Goal: Task Accomplishment & Management: Use online tool/utility

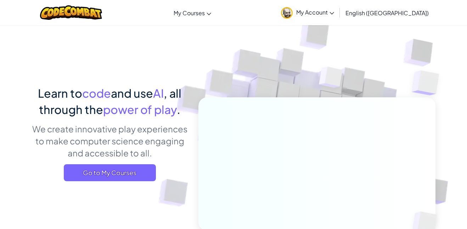
click at [279, 56] on img at bounding box center [312, 156] width 394 height 394
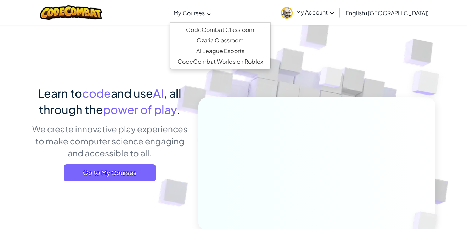
click at [205, 13] on span "My Courses" at bounding box center [189, 12] width 31 height 7
click at [385, 36] on img at bounding box center [312, 156] width 394 height 394
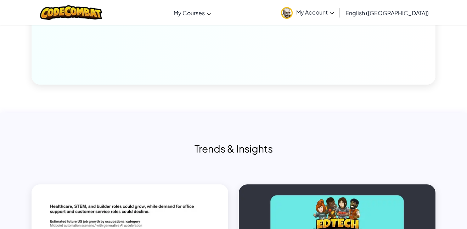
scroll to position [3476, 0]
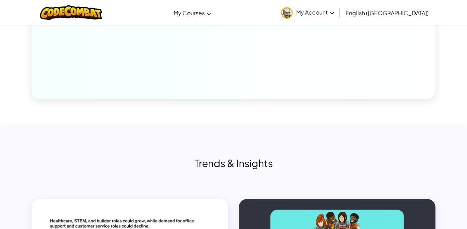
click at [333, 6] on link "My Account" at bounding box center [307, 12] width 60 height 22
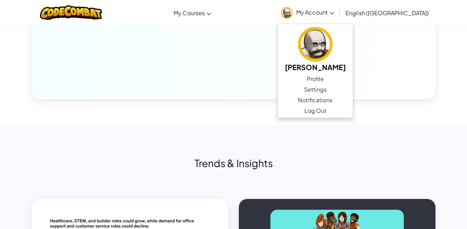
click at [333, 6] on link "My Account" at bounding box center [307, 12] width 60 height 22
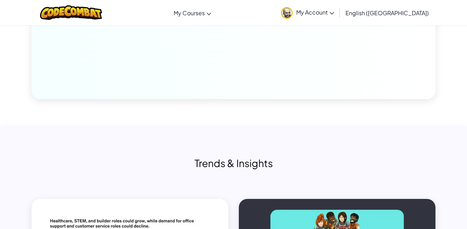
click at [333, 6] on link "My Account" at bounding box center [307, 12] width 60 height 22
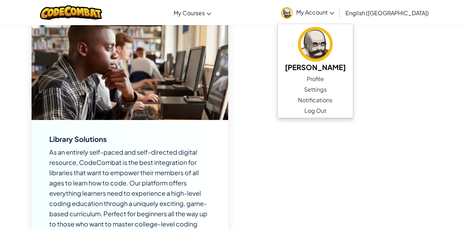
scroll to position [2827, 0]
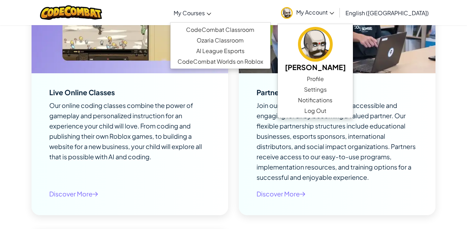
click at [205, 13] on span "My Courses" at bounding box center [189, 12] width 31 height 7
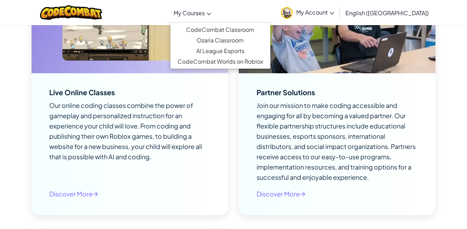
click at [243, 11] on div "Toggle navigation My Courses CodeCombat Classroom Ozaria Classroom AI League Es…" at bounding box center [233, 12] width 470 height 25
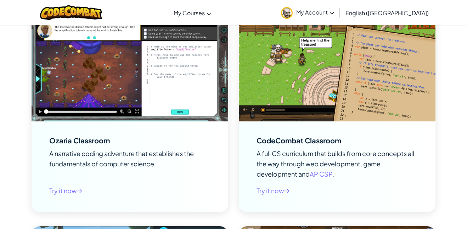
scroll to position [80, 0]
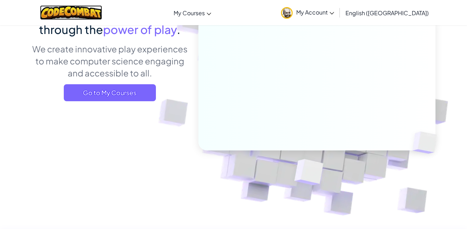
click at [81, 11] on img at bounding box center [71, 12] width 62 height 15
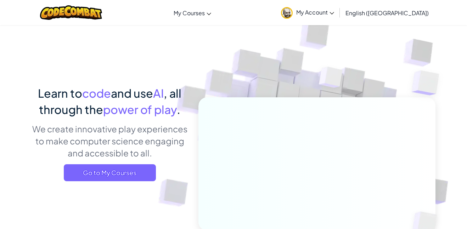
click at [334, 14] on span "My Account" at bounding box center [315, 12] width 38 height 7
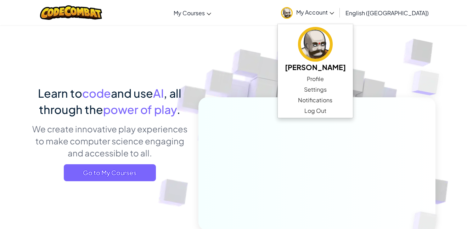
click at [290, 22] on div "Toggle navigation My Courses CodeCombat Classroom Ozaria Classroom AI League Es…" at bounding box center [233, 12] width 470 height 25
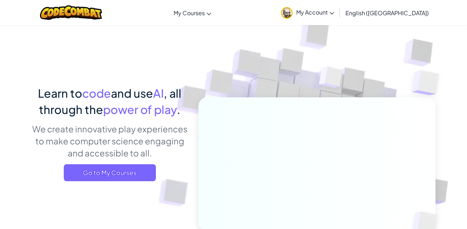
click at [404, 12] on span "English ([GEOGRAPHIC_DATA])" at bounding box center [386, 12] width 83 height 7
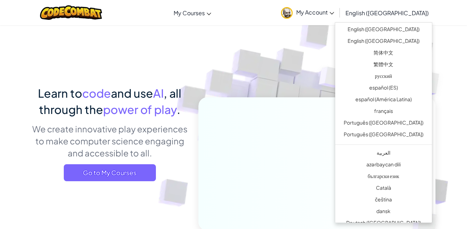
click at [333, 21] on link "My Account" at bounding box center [307, 12] width 60 height 22
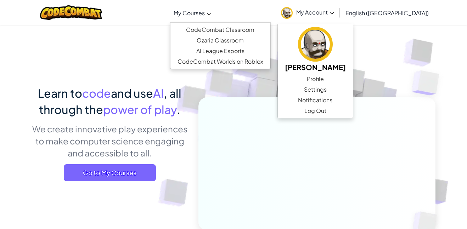
click at [215, 15] on link "My Courses" at bounding box center [192, 12] width 45 height 19
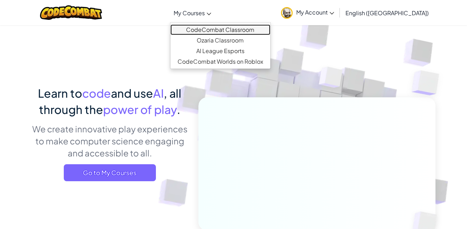
click at [257, 28] on link "CodeCombat Classroom" at bounding box center [220, 29] width 100 height 11
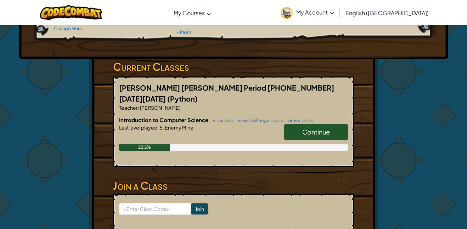
scroll to position [92, 0]
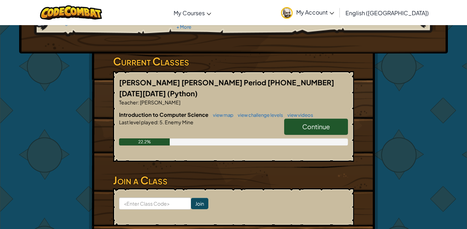
click at [308, 123] on span "Continue" at bounding box center [316, 127] width 28 height 8
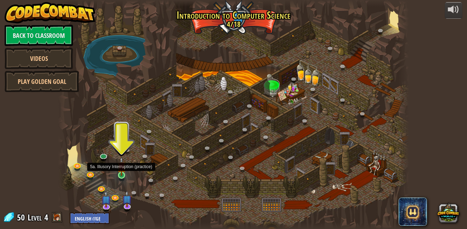
click at [120, 175] on img at bounding box center [121, 166] width 8 height 19
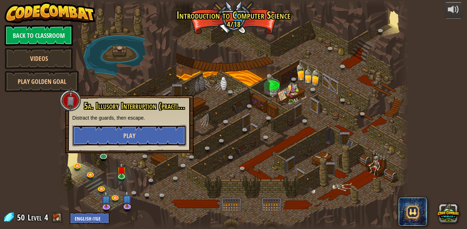
click at [124, 139] on span "Play" at bounding box center [129, 135] width 12 height 9
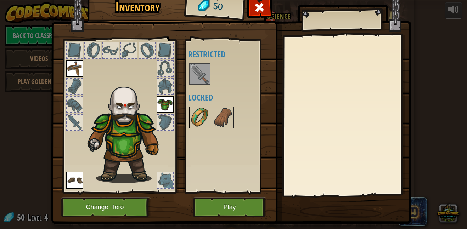
click at [193, 126] on img at bounding box center [200, 118] width 20 height 20
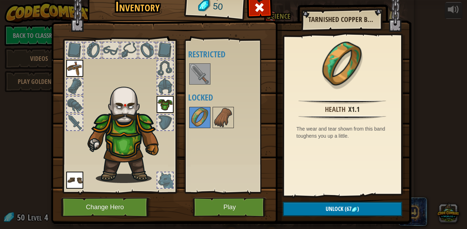
scroll to position [15, 0]
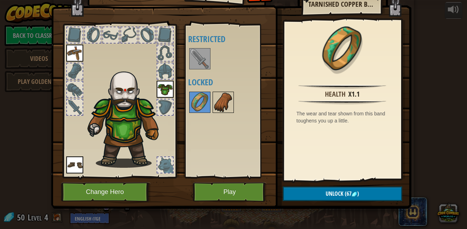
click at [221, 100] on img at bounding box center [223, 102] width 20 height 20
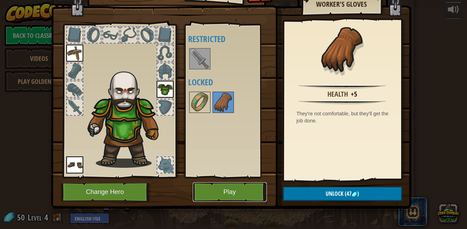
click at [229, 192] on button "Play" at bounding box center [230, 191] width 74 height 19
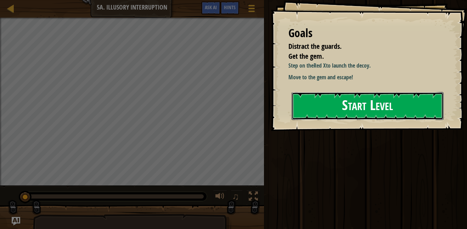
click at [426, 106] on button "Start Level" at bounding box center [368, 106] width 152 height 28
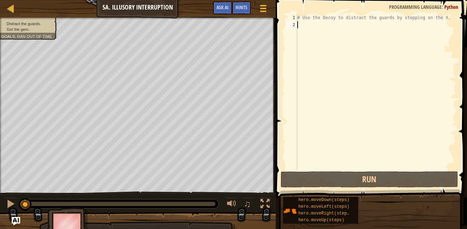
type textarea "r"
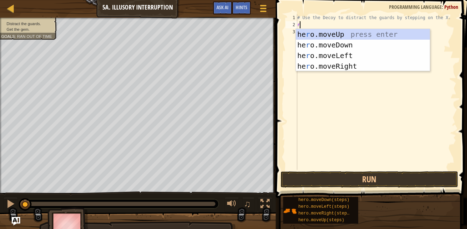
scroll to position [3, 0]
click at [335, 63] on div "he r o.moveUp press enter he r o.moveDown press enter he r o.moveLeft press ent…" at bounding box center [363, 61] width 134 height 64
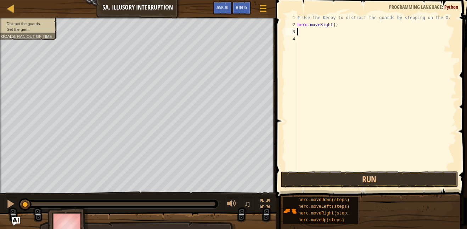
type textarea "d"
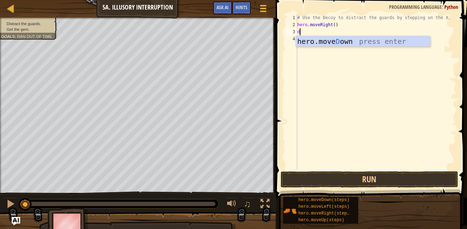
click at [328, 44] on div "hero.[PERSON_NAME] own press enter" at bounding box center [363, 52] width 134 height 32
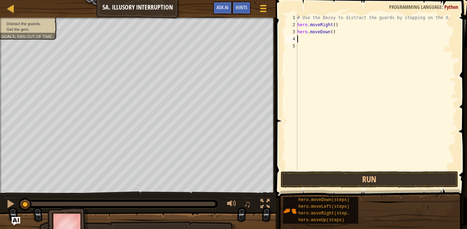
click at [332, 32] on div "# Use the Decoy to distract the guards by stepping on the X. hero . moveRight (…" at bounding box center [376, 99] width 160 height 170
type textarea "hero.moveDown(2)"
click at [333, 180] on button "Run" at bounding box center [369, 179] width 177 height 16
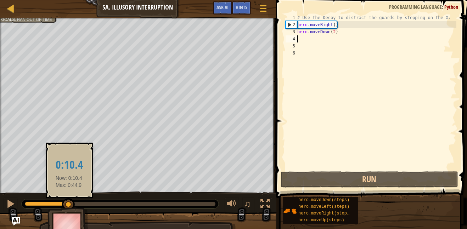
drag, startPoint x: 99, startPoint y: 205, endPoint x: 68, endPoint y: 200, distance: 31.6
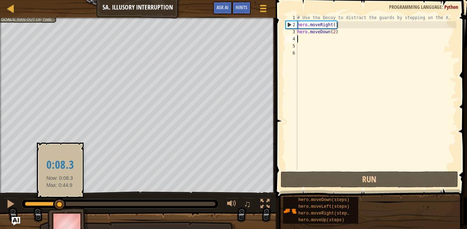
drag, startPoint x: 68, startPoint y: 200, endPoint x: 60, endPoint y: 198, distance: 8.3
click at [60, 198] on div at bounding box center [59, 204] width 13 height 13
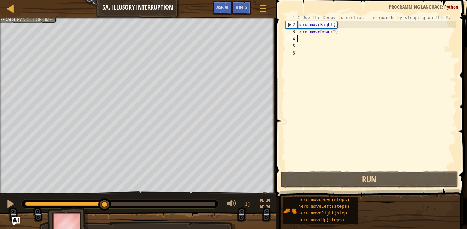
click at [105, 187] on div "Distract the guards. Get the gem. Goals : Ran out of time ♫ Okar 61 x: 17 y: 10…" at bounding box center [233, 130] width 467 height 224
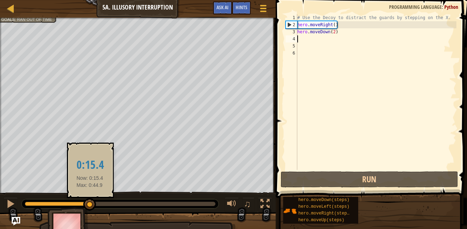
drag, startPoint x: 107, startPoint y: 204, endPoint x: 90, endPoint y: 204, distance: 17.0
click at [90, 204] on div at bounding box center [89, 204] width 13 height 13
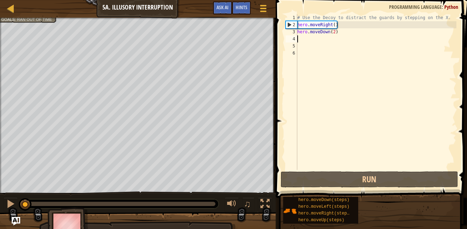
click at [9, 187] on div "Distract the guards. Get the gem. Goals : Ran out of time ♫ Okar 121 x: 6 y: 30…" at bounding box center [233, 130] width 467 height 224
click at [335, 32] on div "# Use the Decoy to distract the guards by stepping on the X. hero . moveRight (…" at bounding box center [376, 99] width 160 height 170
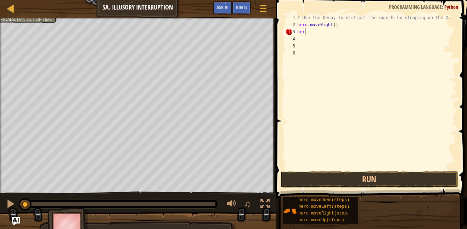
type textarea "h"
click at [335, 26] on div "# Use the Decoy to distract the guards by stepping on the X. hero . moveRight (…" at bounding box center [376, 99] width 160 height 170
type textarea "hero.moveRight()"
click at [292, 48] on div "5" at bounding box center [292, 46] width 12 height 7
click at [298, 50] on div "# Use the Decoy to distract the guards by stepping on the X. hero . moveRight (…" at bounding box center [376, 99] width 160 height 170
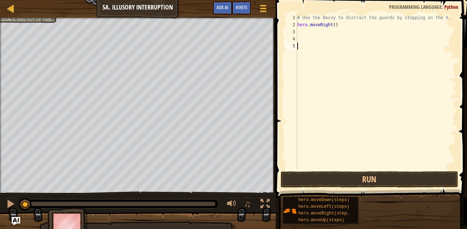
click at [303, 57] on div "# Use the Decoy to distract the guards by stepping on the X. hero . moveRight (…" at bounding box center [376, 99] width 160 height 170
click at [321, 58] on div "# Use the Decoy to distract the guards by stepping on the X. hero . moveRight (…" at bounding box center [376, 99] width 160 height 170
click at [381, 180] on button "Run" at bounding box center [369, 179] width 177 height 16
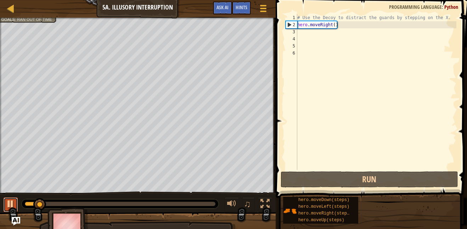
click at [16, 203] on button at bounding box center [11, 205] width 14 height 15
drag, startPoint x: 40, startPoint y: 204, endPoint x: 13, endPoint y: 205, distance: 26.9
click at [13, 205] on div "♫" at bounding box center [138, 202] width 276 height 21
click at [12, 206] on div at bounding box center [10, 203] width 9 height 9
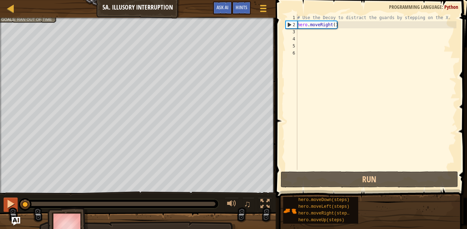
drag, startPoint x: 28, startPoint y: 208, endPoint x: 15, endPoint y: 209, distance: 13.5
click at [15, 209] on div "♫" at bounding box center [138, 202] width 276 height 21
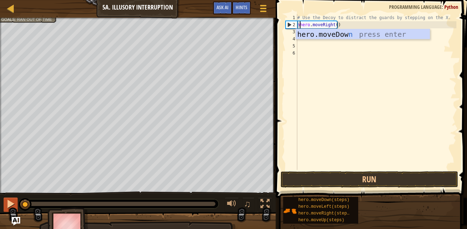
scroll to position [3, 1]
type textarea "nhhero.moveRight()"
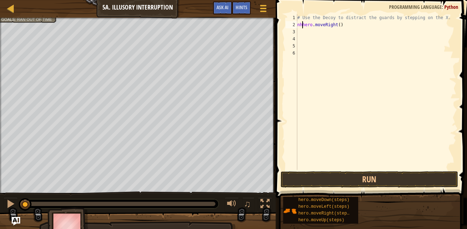
click at [383, 30] on div "# Use the Decoy to distract the guards by stepping on the X. nhhero . moveRight…" at bounding box center [376, 99] width 160 height 170
click at [377, 24] on div "# Use the Decoy to distract the guards by stepping on the X. nhhero . moveRight…" at bounding box center [376, 99] width 160 height 170
click at [343, 171] on span at bounding box center [371, 88] width 197 height 219
type textarea "n"
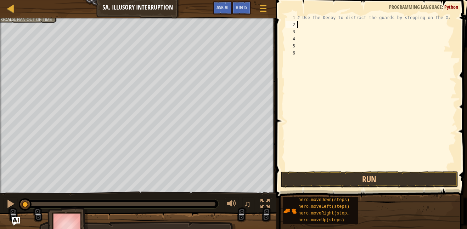
type textarea "r"
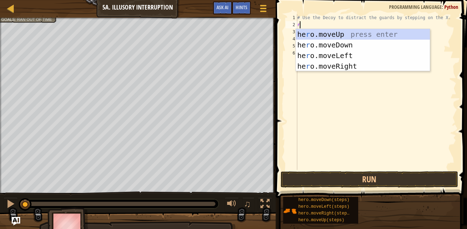
click at [344, 73] on div "# Use the Decoy to distract the guards by stepping on the X. r" at bounding box center [376, 99] width 160 height 170
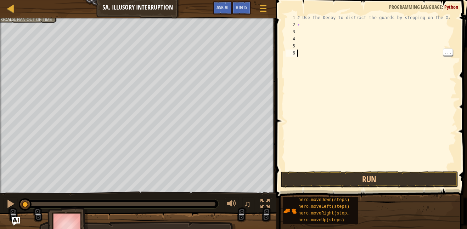
click at [358, 28] on div "# Use the Decoy to distract the guards by stepping on the X. r" at bounding box center [376, 99] width 160 height 170
click at [363, 30] on div "# Use the Decoy to distract the guards by stepping on the X. r" at bounding box center [376, 99] width 160 height 170
click at [356, 27] on div "# Use the Decoy to distract the guards by stepping on the X. r" at bounding box center [376, 99] width 160 height 170
type textarea "ri"
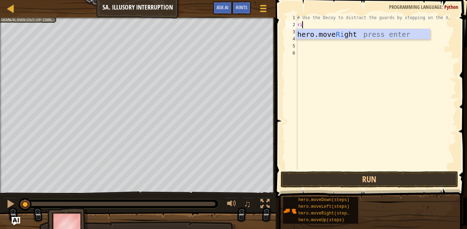
click at [360, 34] on div "hero.move Ri ght press enter" at bounding box center [363, 45] width 134 height 32
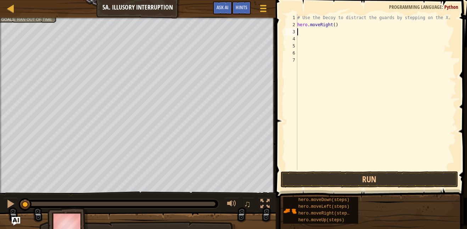
scroll to position [3, 0]
click at [373, 23] on div "# Use the Decoy to distract the guards by stepping on the X. hero . moveRight (…" at bounding box center [376, 99] width 160 height 170
type textarea "h"
type textarea "# Use the Decoy to distract the guards by stepping on t"
